Goal: Task Accomplishment & Management: Use online tool/utility

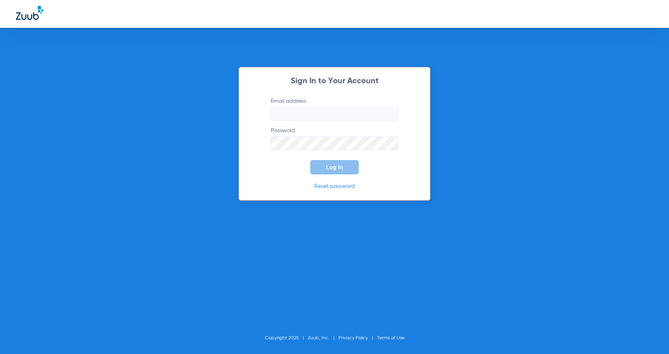
type input "[EMAIL_ADDRESS][PERSON_NAME][DOMAIN_NAME]"
click at [328, 170] on span "Log In" at bounding box center [334, 167] width 17 height 6
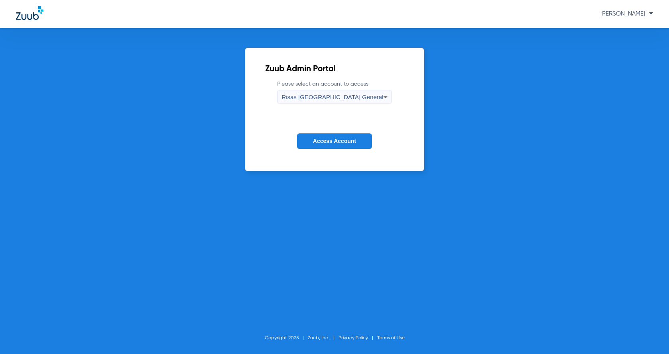
click at [337, 144] on span "Access Account" at bounding box center [334, 141] width 43 height 6
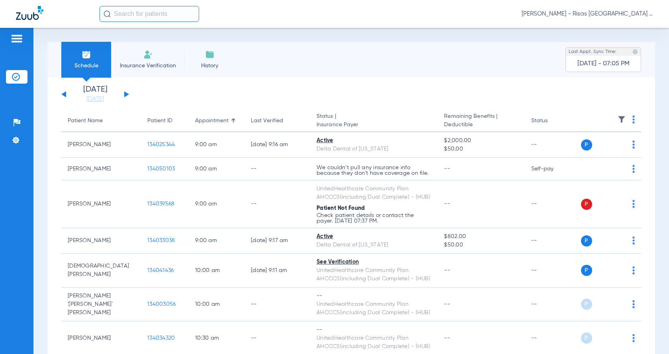
click at [125, 92] on button at bounding box center [126, 94] width 5 height 6
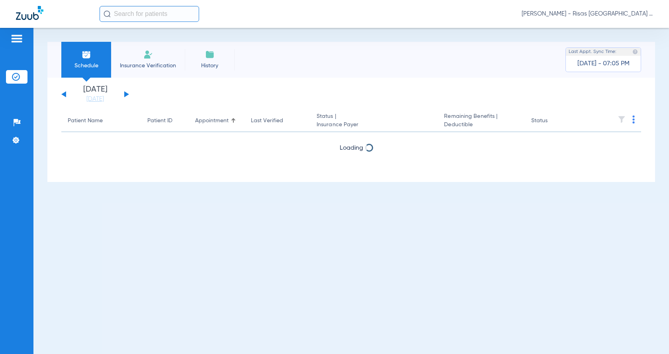
click at [125, 92] on button at bounding box center [126, 94] width 5 height 6
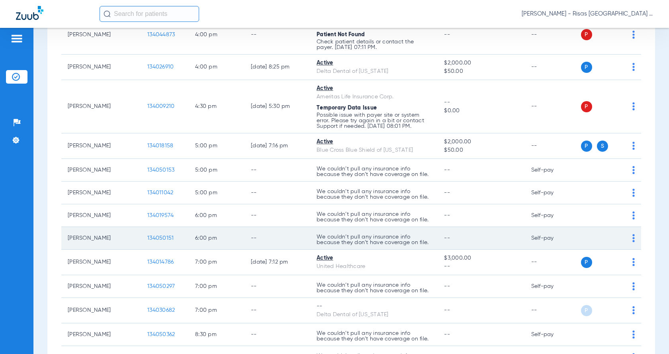
scroll to position [848, 0]
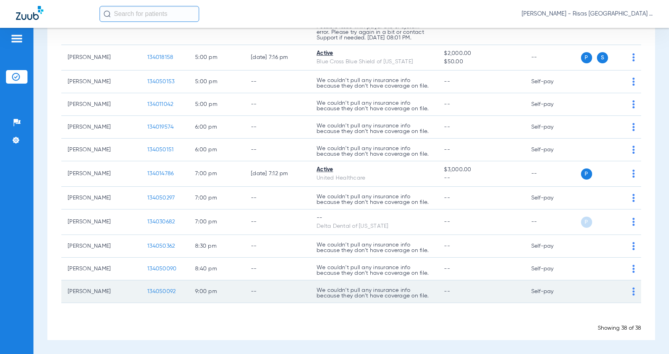
click at [215, 287] on td "9:00 PM" at bounding box center [217, 291] width 56 height 23
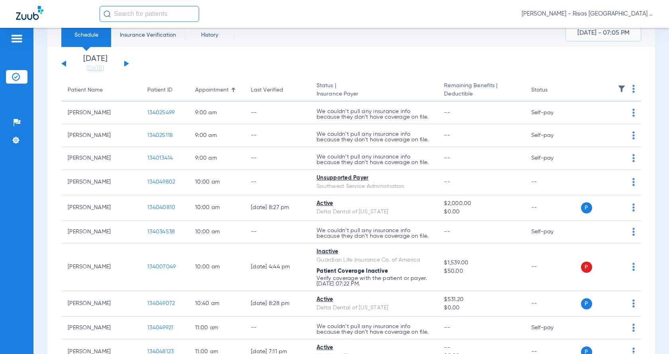
scroll to position [0, 0]
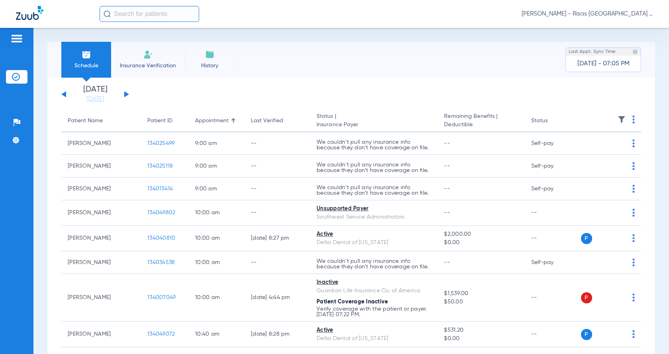
click at [632, 117] on img at bounding box center [633, 119] width 2 height 8
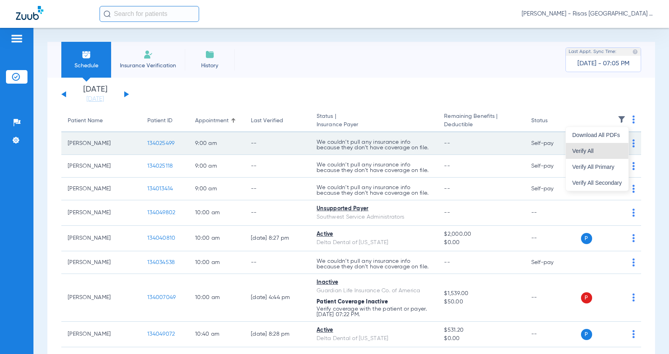
click at [583, 150] on span "Verify All" at bounding box center [597, 151] width 50 height 6
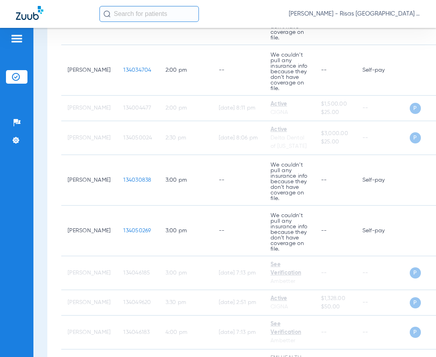
scroll to position [956, 0]
